Goal: Information Seeking & Learning: Learn about a topic

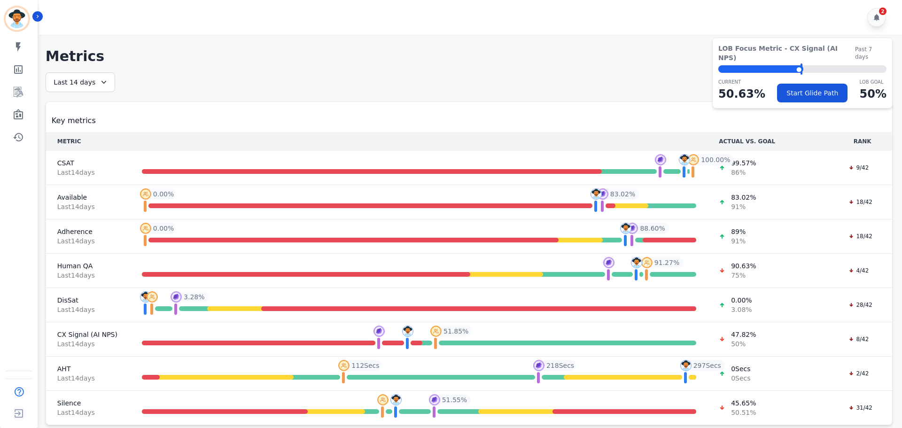
click at [29, 14] on div "[PERSON_NAME] ID: [PERSON_NAME][EMAIL_ADDRESS][PERSON_NAME][DOMAIN_NAME]" at bounding box center [19, 19] width 26 height 23
click at [23, 111] on icon "Sidebar" at bounding box center [18, 114] width 11 height 11
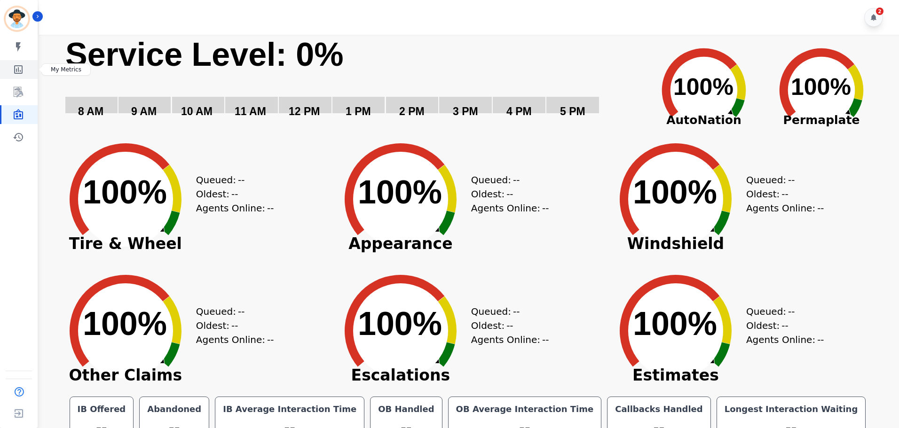
click at [17, 70] on icon "Sidebar" at bounding box center [18, 69] width 11 height 11
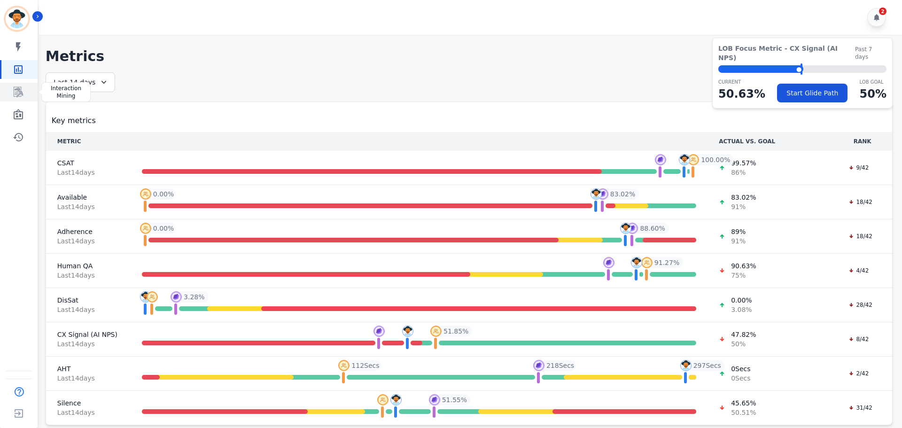
click at [16, 86] on link "Sidebar" at bounding box center [19, 92] width 36 height 19
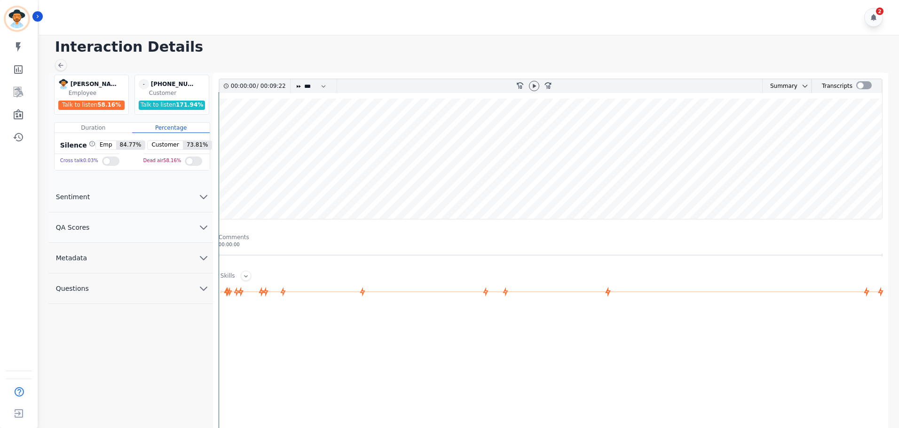
click at [99, 108] on span "58.16 %" at bounding box center [108, 105] width 23 height 7
click at [99, 103] on span "58.16 %" at bounding box center [108, 105] width 23 height 7
click at [226, 180] on wave at bounding box center [550, 159] width 663 height 120
drag, startPoint x: 219, startPoint y: 188, endPoint x: 211, endPoint y: 186, distance: 8.3
click at [203, 191] on div "[PERSON_NAME] [PERSON_NAME] Employee Talk to listen 58.16 % - [PHONE_NUMBER] un…" at bounding box center [470, 308] width 844 height 471
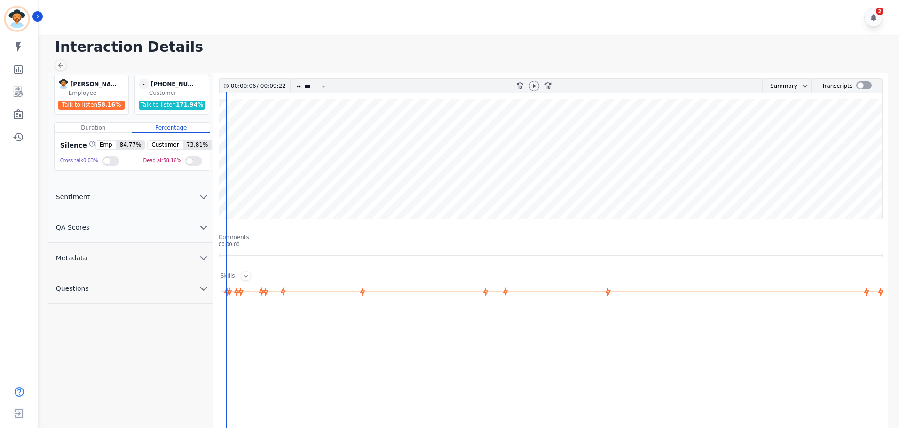
drag, startPoint x: 224, startPoint y: 184, endPoint x: 216, endPoint y: 185, distance: 8.6
click at [220, 185] on wave at bounding box center [550, 159] width 663 height 120
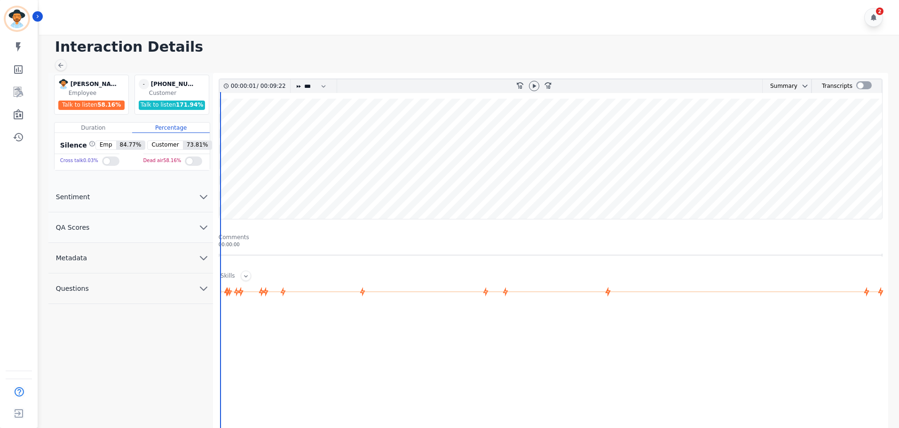
click at [214, 186] on div "00:00:01 / 00:09:22 * * * **** * *** * **** rewind-10 fast-forward-10 Summary A…" at bounding box center [550, 308] width 675 height 471
click at [224, 85] on icon at bounding box center [226, 86] width 5 height 5
click at [532, 85] on icon at bounding box center [533, 86] width 3 height 4
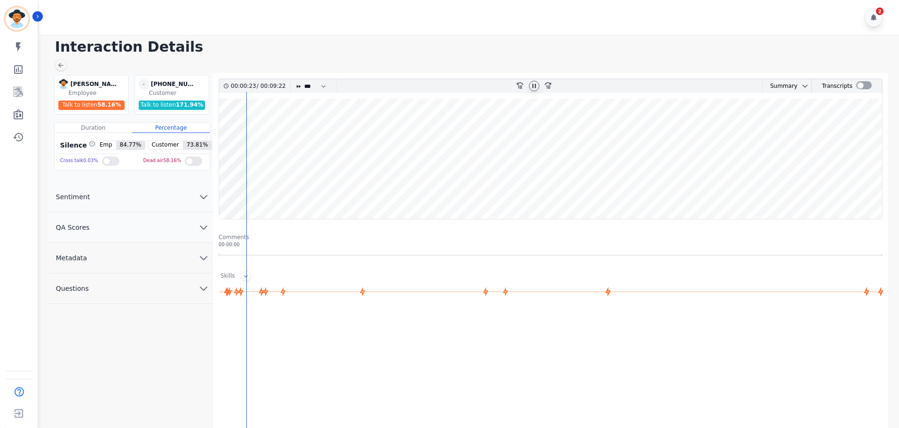
click at [254, 182] on wave at bounding box center [550, 159] width 663 height 120
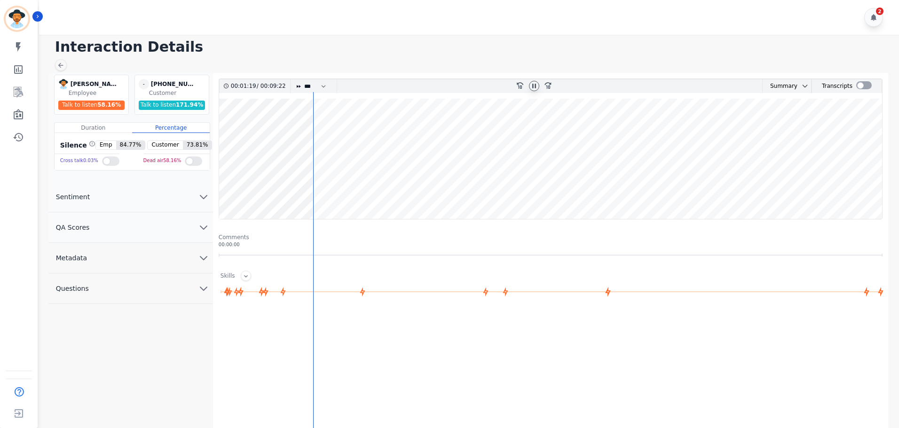
click at [433, 188] on wave at bounding box center [550, 159] width 663 height 120
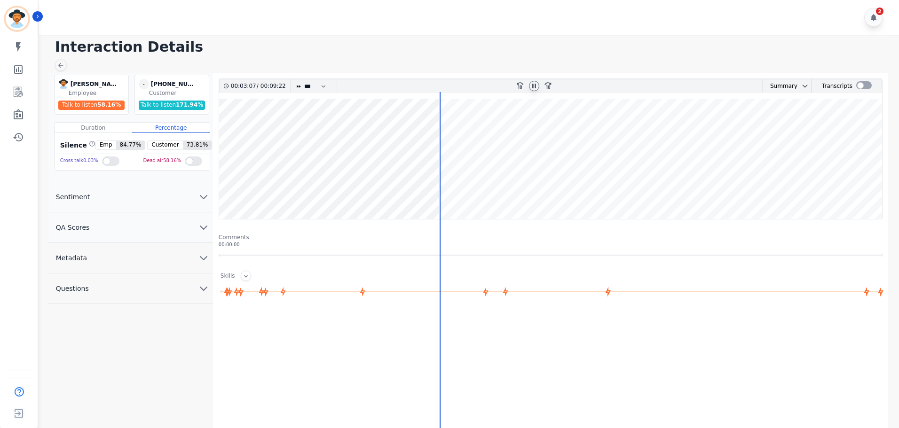
click at [655, 190] on wave at bounding box center [550, 159] width 663 height 120
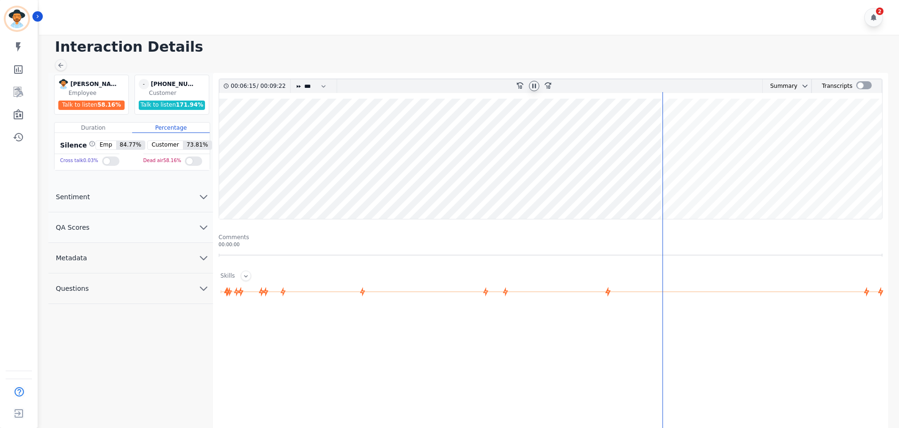
click at [833, 195] on wave at bounding box center [550, 159] width 663 height 120
click at [531, 86] on icon at bounding box center [534, 86] width 8 height 8
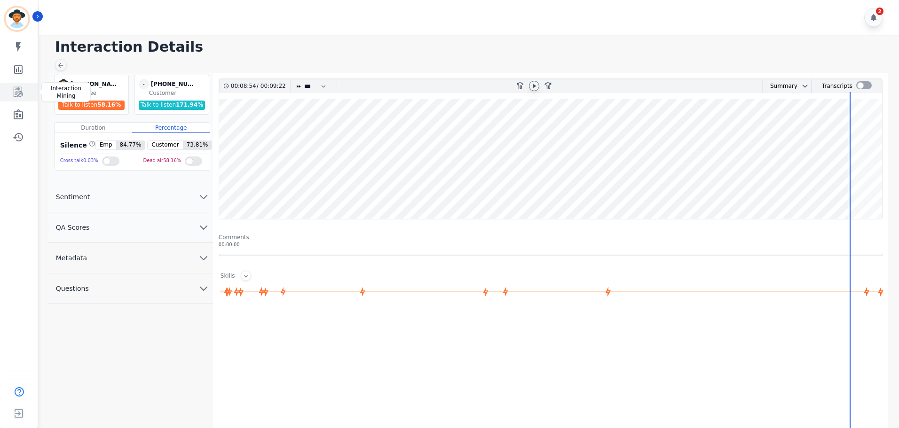
click at [16, 90] on icon "Sidebar" at bounding box center [18, 92] width 9 height 10
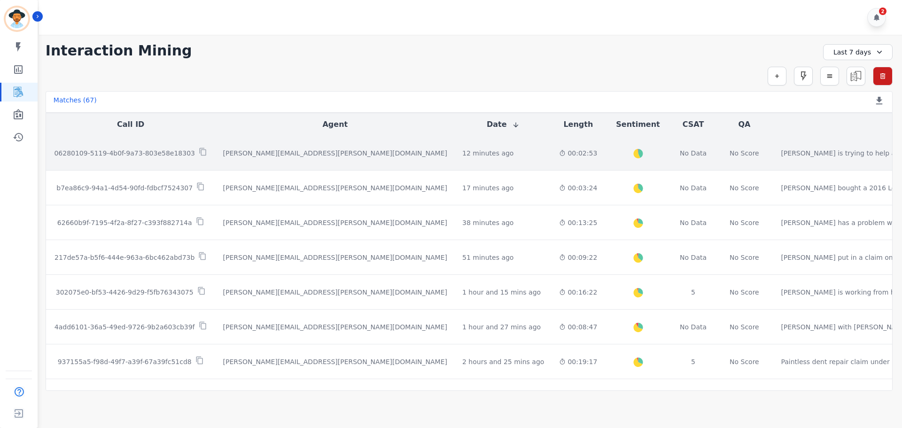
click at [455, 148] on td "12 minutes ago Start at: [DATE] 10:53am" at bounding box center [503, 153] width 97 height 35
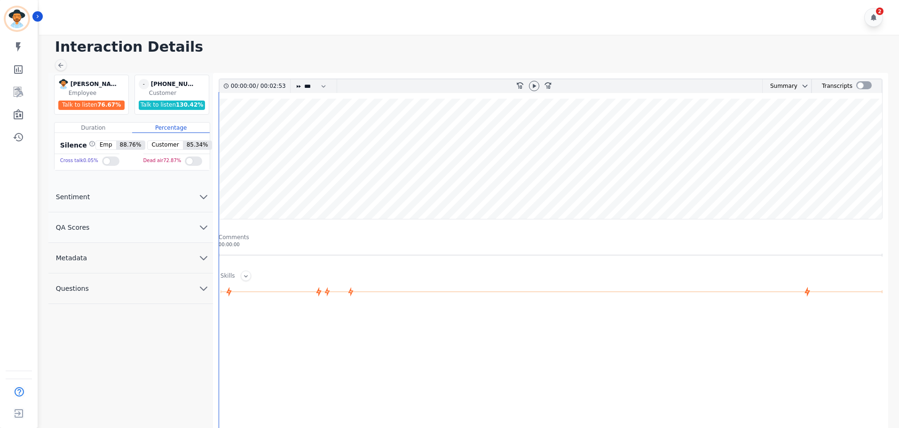
click at [326, 172] on wave at bounding box center [550, 159] width 663 height 120
click at [531, 83] on icon at bounding box center [534, 86] width 8 height 8
click at [16, 110] on icon "Sidebar" at bounding box center [18, 114] width 11 height 11
